Goal: Find specific page/section: Find specific page/section

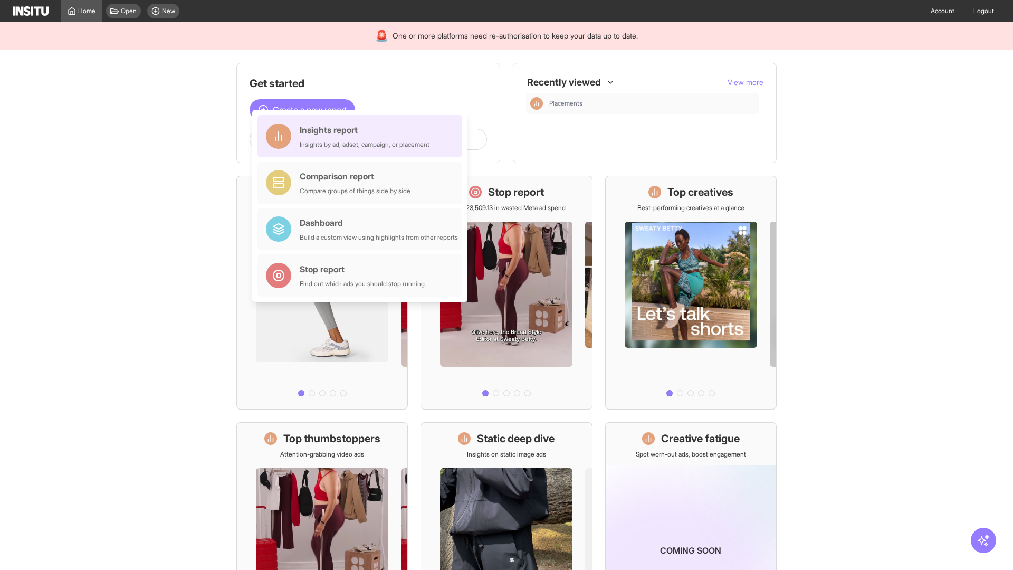
click at [363, 136] on div "Insights report Insights by ad, adset, campaign, or placement" at bounding box center [365, 136] width 130 height 25
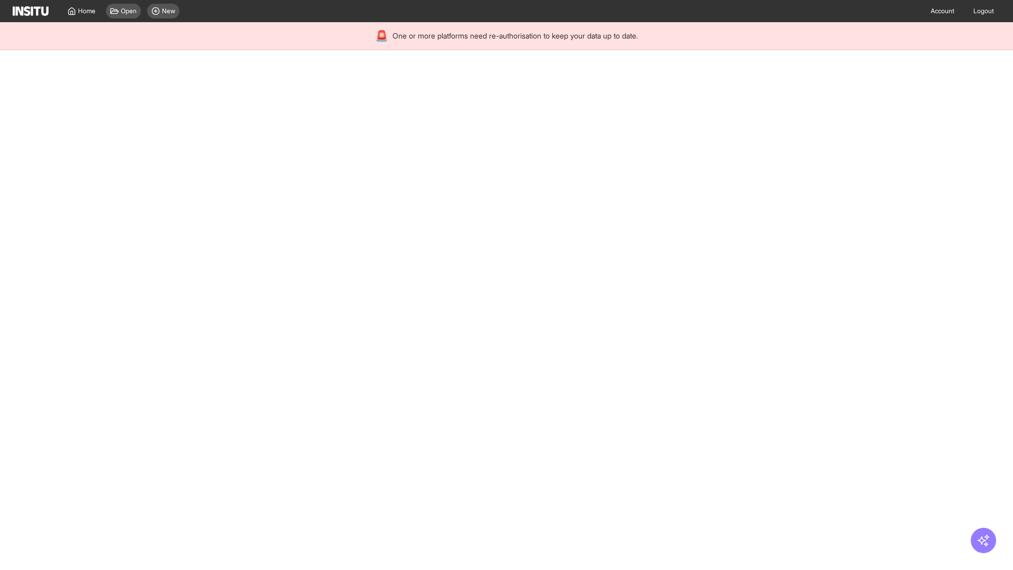
select select "**"
